Goal: Use online tool/utility: Utilize a website feature to perform a specific function

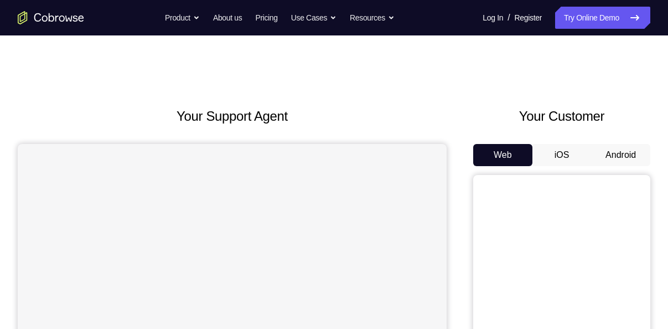
click at [608, 156] on button "Android" at bounding box center [620, 155] width 59 height 22
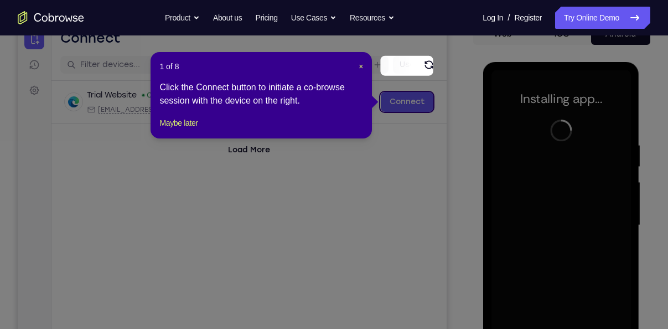
scroll to position [119, 0]
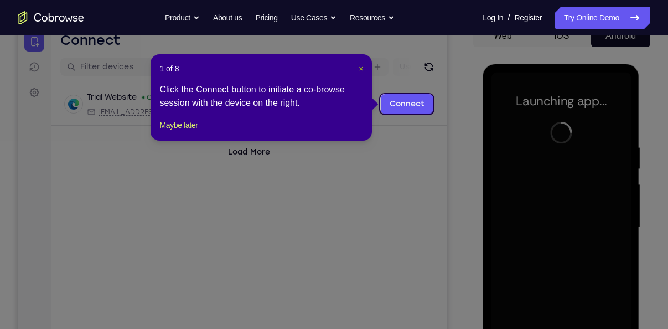
click at [361, 72] on span "×" at bounding box center [361, 68] width 4 height 9
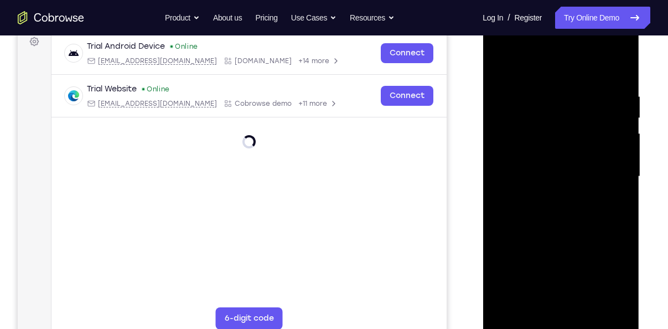
scroll to position [171, 0]
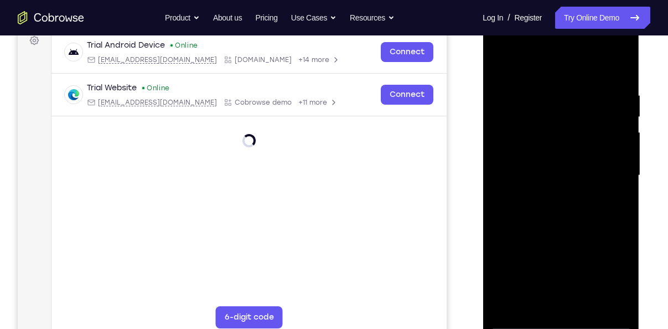
click at [561, 323] on div at bounding box center [560, 175] width 139 height 310
click at [617, 272] on div at bounding box center [560, 175] width 139 height 310
click at [508, 48] on div at bounding box center [560, 175] width 139 height 310
click at [503, 46] on div at bounding box center [560, 175] width 139 height 310
click at [614, 175] on div at bounding box center [560, 175] width 139 height 310
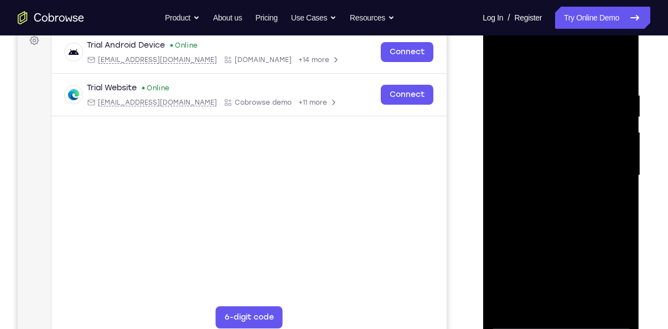
click at [547, 199] on div at bounding box center [560, 175] width 139 height 310
click at [535, 161] on div at bounding box center [560, 175] width 139 height 310
click at [539, 150] on div at bounding box center [560, 175] width 139 height 310
click at [550, 179] on div at bounding box center [560, 175] width 139 height 310
click at [565, 211] on div at bounding box center [560, 175] width 139 height 310
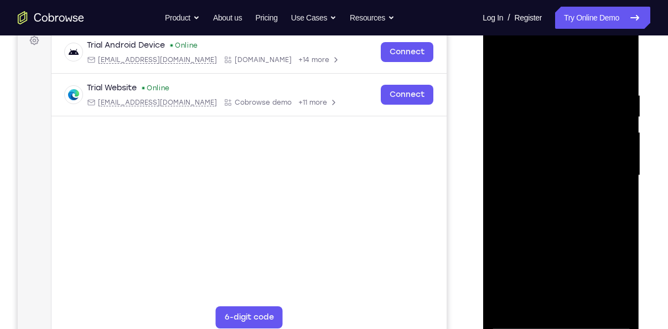
click at [566, 211] on div at bounding box center [560, 175] width 139 height 310
click at [534, 306] on div at bounding box center [560, 175] width 139 height 310
click at [555, 225] on div at bounding box center [560, 175] width 139 height 310
click at [537, 224] on div at bounding box center [560, 175] width 139 height 310
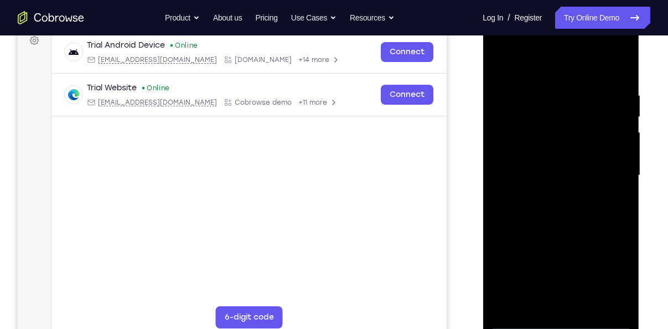
click at [538, 303] on div at bounding box center [560, 175] width 139 height 310
click at [540, 62] on div at bounding box center [560, 175] width 139 height 310
click at [544, 94] on div at bounding box center [560, 175] width 139 height 310
drag, startPoint x: 573, startPoint y: 166, endPoint x: 567, endPoint y: 126, distance: 40.2
click at [567, 126] on div at bounding box center [560, 175] width 139 height 310
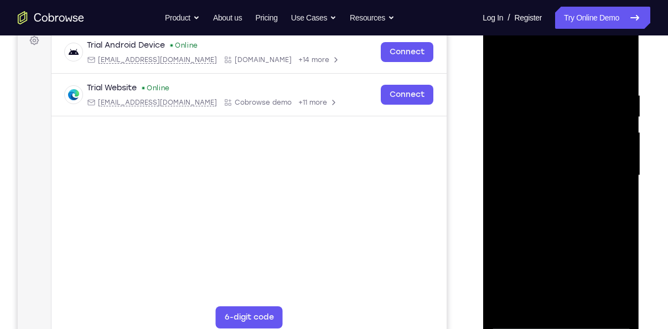
click at [512, 220] on div at bounding box center [560, 175] width 139 height 310
click at [623, 147] on div at bounding box center [560, 175] width 139 height 310
click at [499, 63] on div at bounding box center [560, 175] width 139 height 310
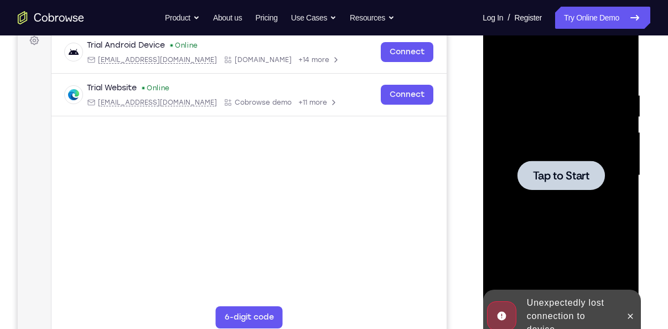
scroll to position [0, 0]
